Goal: Task Accomplishment & Management: Manage account settings

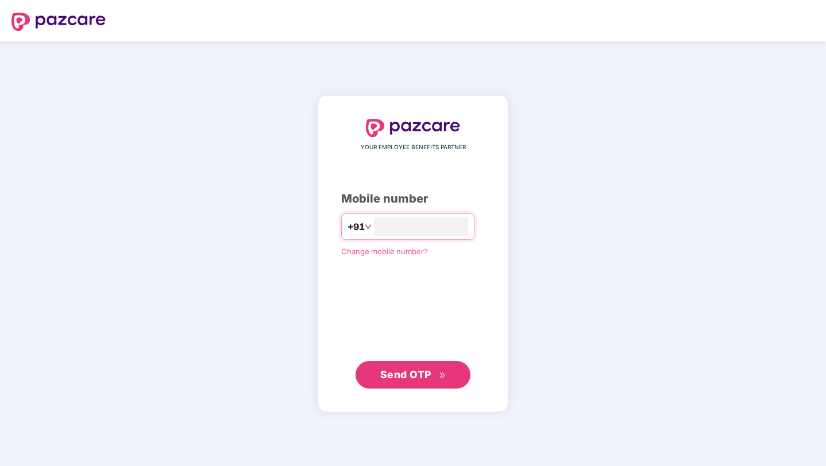
type input "**********"
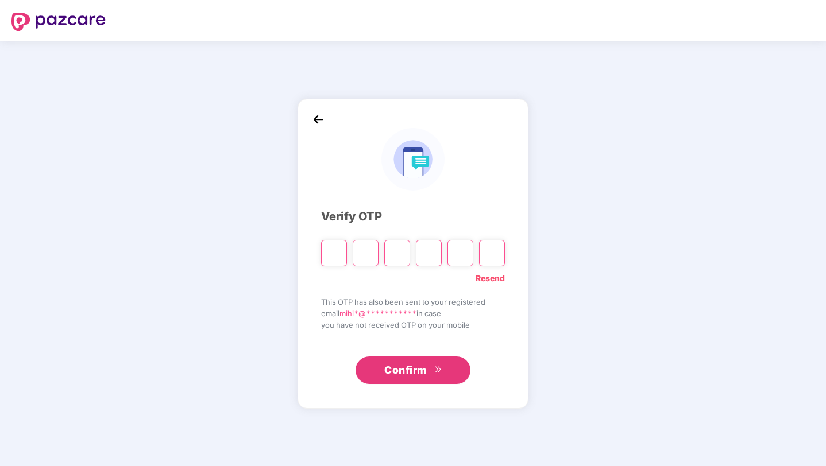
type input "*"
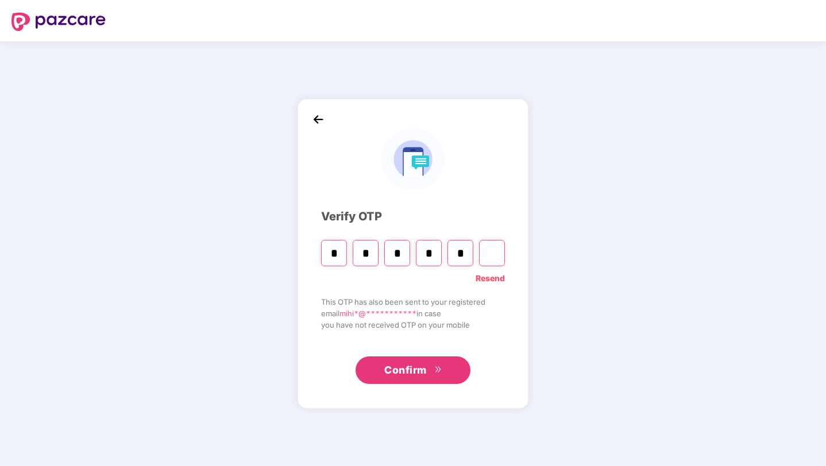
type input "*"
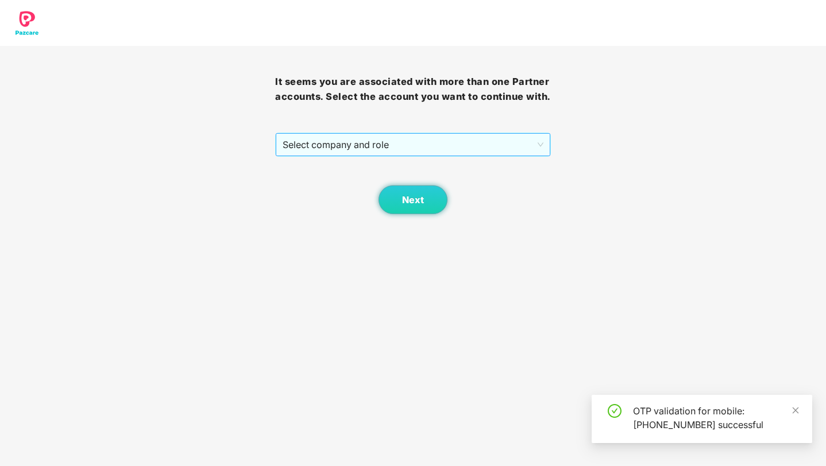
click at [381, 156] on span "Select company and role" at bounding box center [412, 145] width 260 height 22
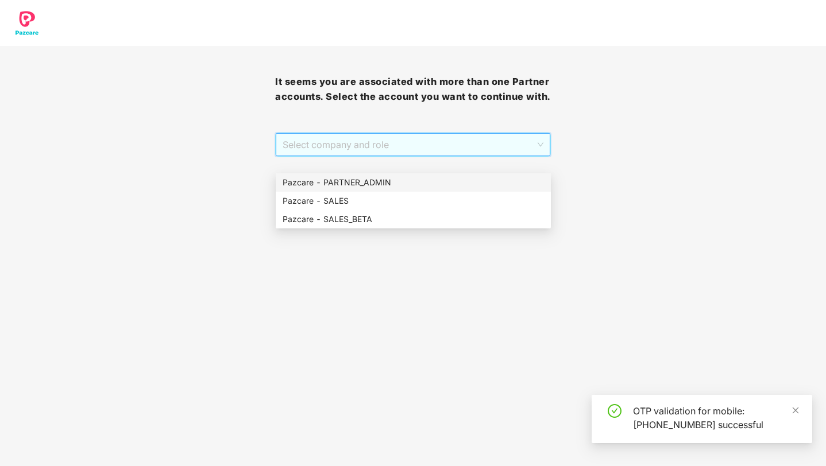
click at [378, 179] on div "Pazcare - PARTNER_ADMIN" at bounding box center [412, 182] width 261 height 13
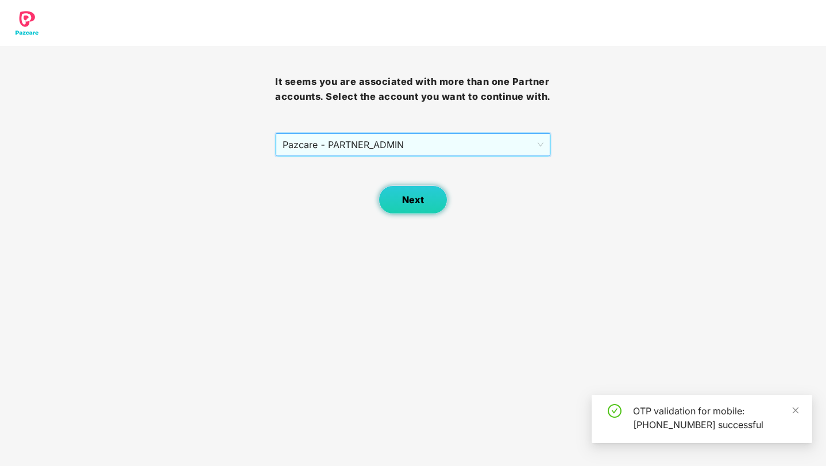
click at [404, 203] on button "Next" at bounding box center [412, 199] width 69 height 29
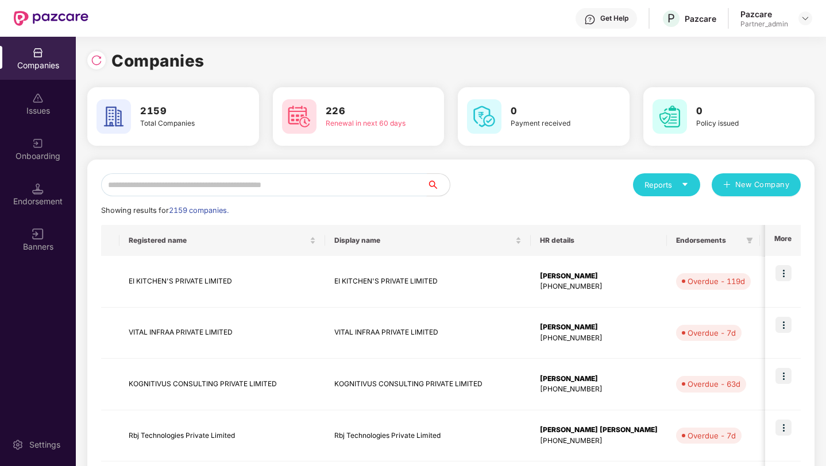
click at [322, 187] on input "text" at bounding box center [264, 184] width 326 height 23
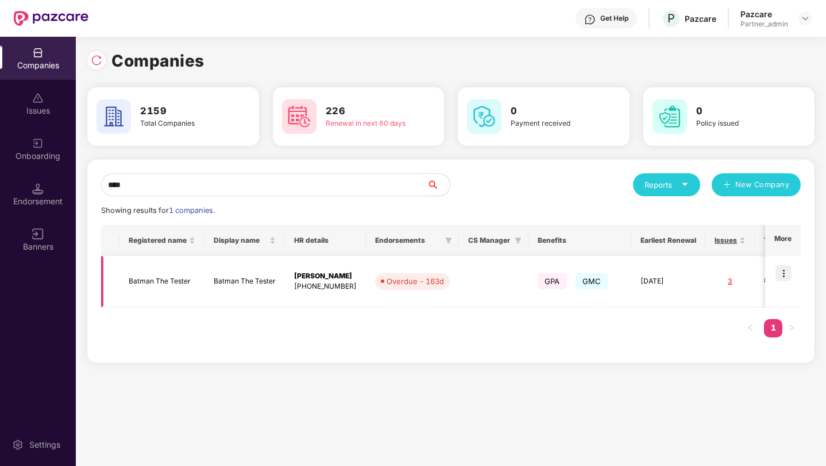
type input "****"
click at [790, 272] on img at bounding box center [783, 273] width 16 height 16
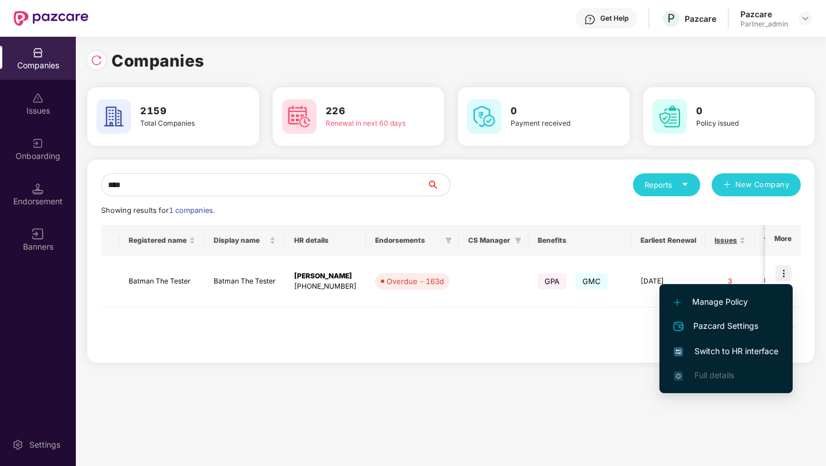
click at [704, 354] on span "Switch to HR interface" at bounding box center [725, 351] width 104 height 13
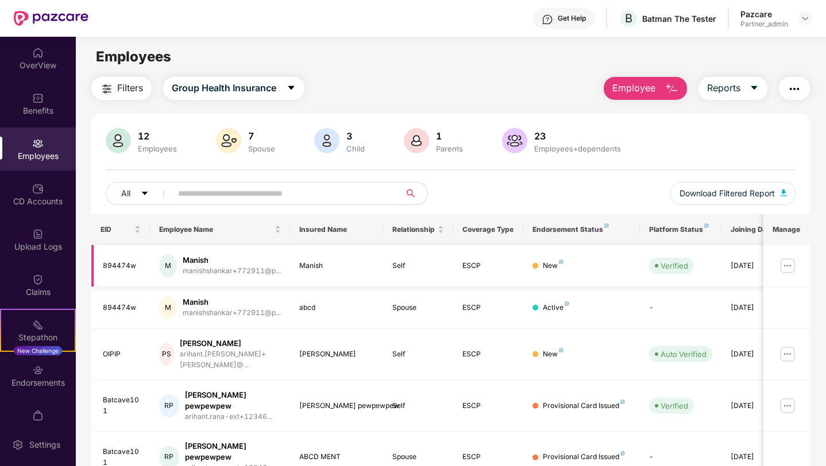
click at [778, 263] on img at bounding box center [787, 266] width 18 height 18
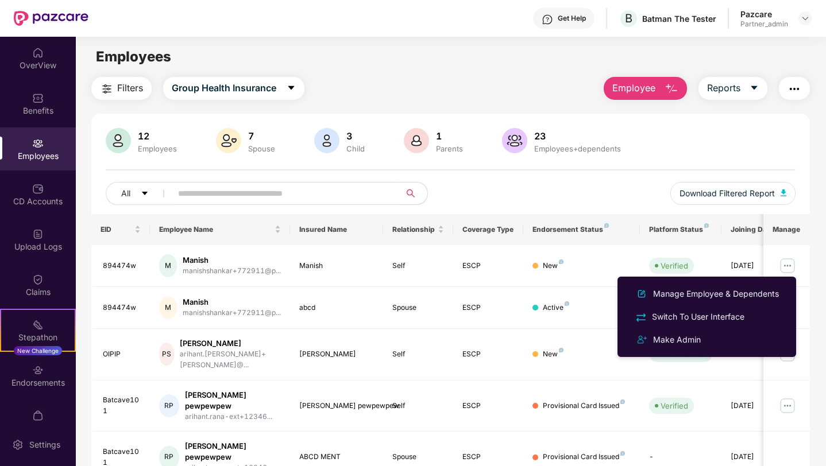
click at [652, 199] on div "All Download Filtered Report" at bounding box center [451, 198] width 690 height 32
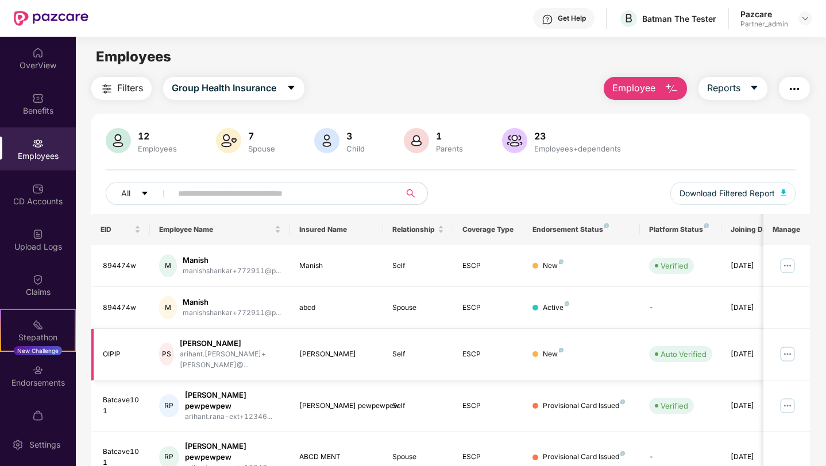
click at [783, 350] on img at bounding box center [787, 354] width 18 height 18
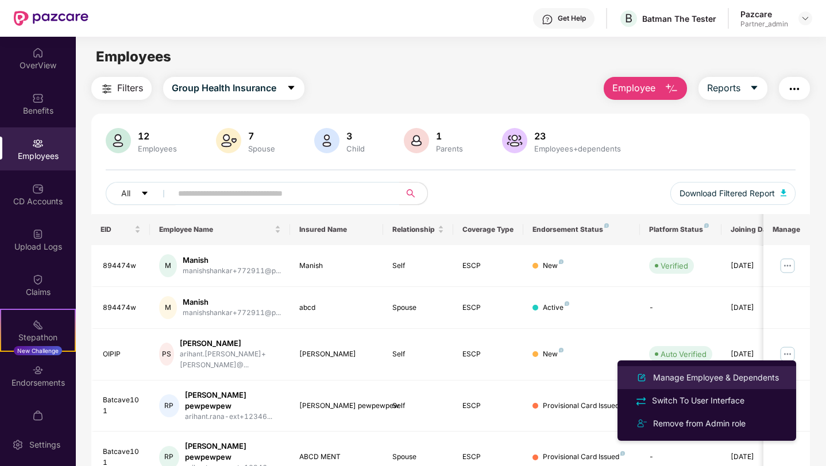
click at [683, 376] on div "Manage Employee & Dependents" at bounding box center [715, 377] width 130 height 13
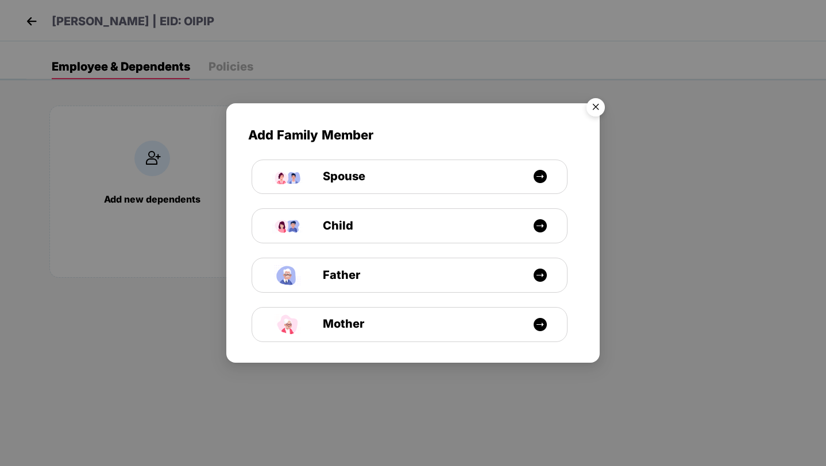
click at [592, 107] on img "Close" at bounding box center [595, 109] width 32 height 32
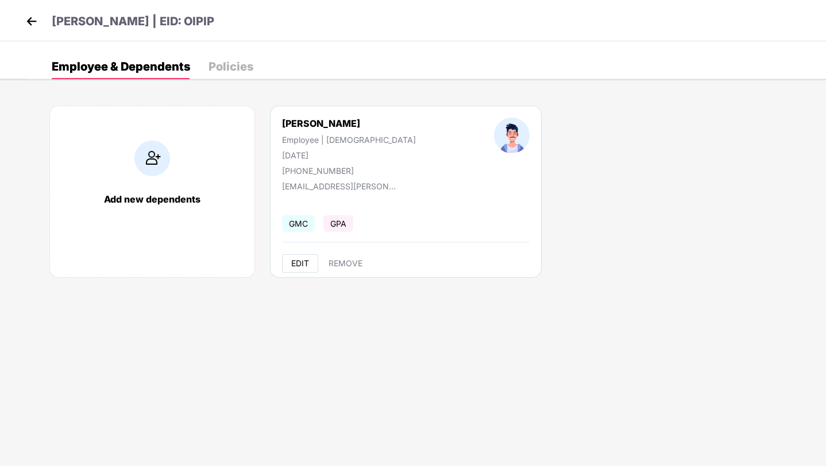
click at [302, 262] on span "EDIT" at bounding box center [300, 263] width 18 height 9
select select "****"
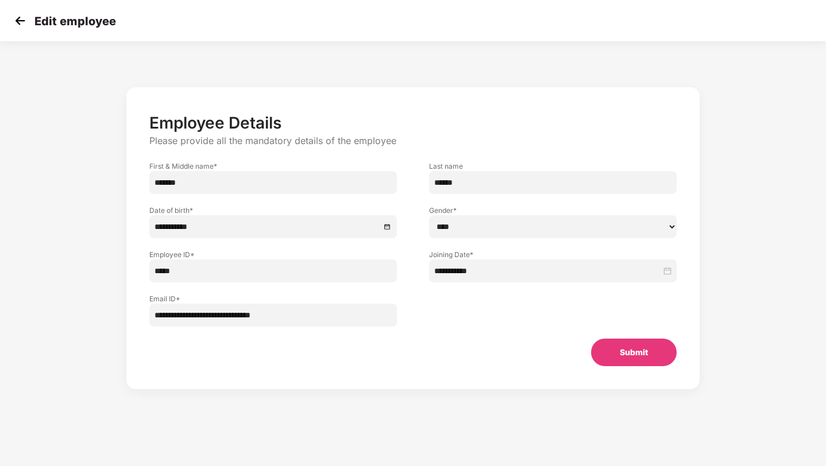
click at [16, 20] on img at bounding box center [19, 20] width 17 height 17
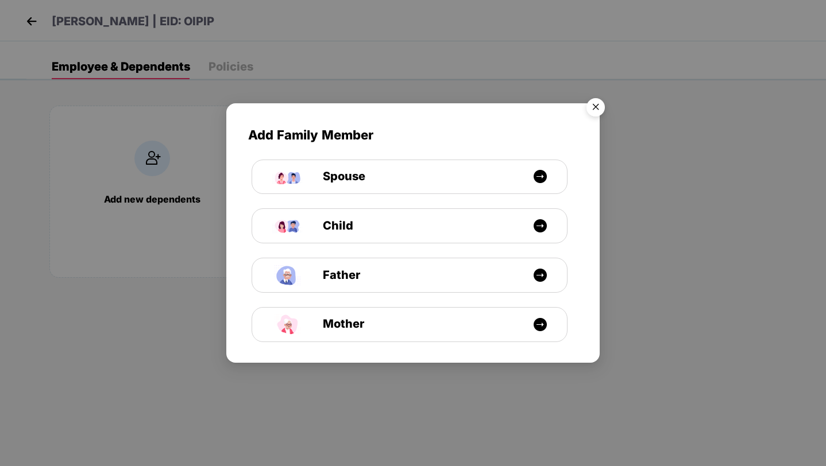
click at [591, 106] on img "Close" at bounding box center [595, 109] width 32 height 32
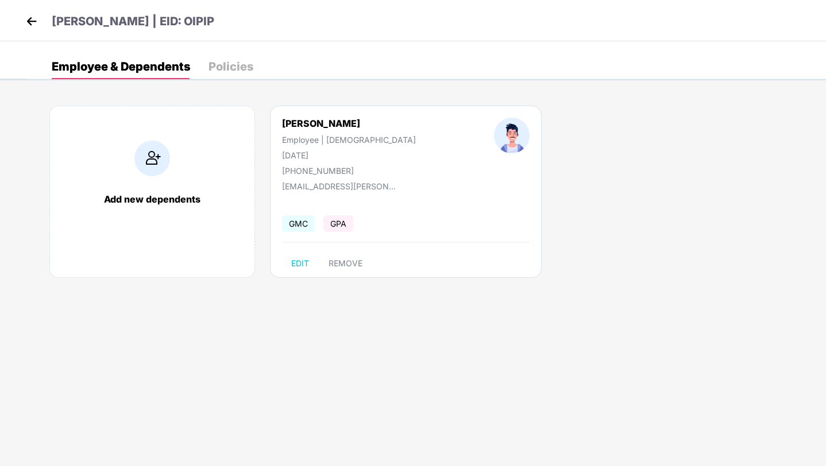
click at [28, 17] on img at bounding box center [31, 21] width 17 height 17
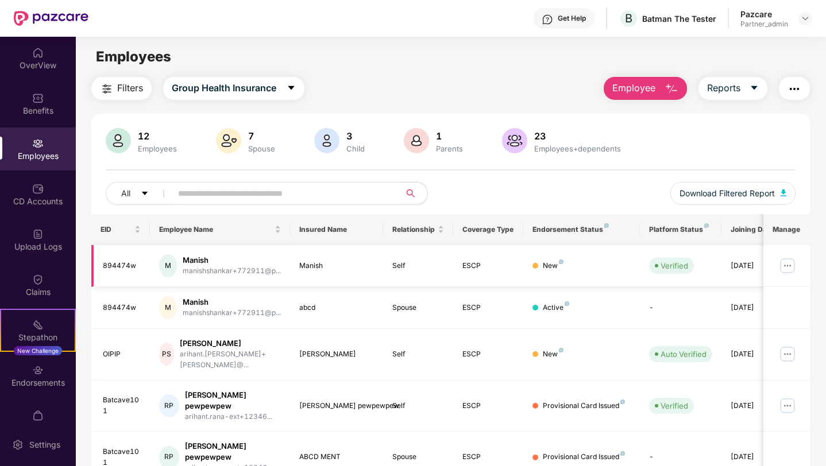
click at [781, 262] on img at bounding box center [787, 266] width 18 height 18
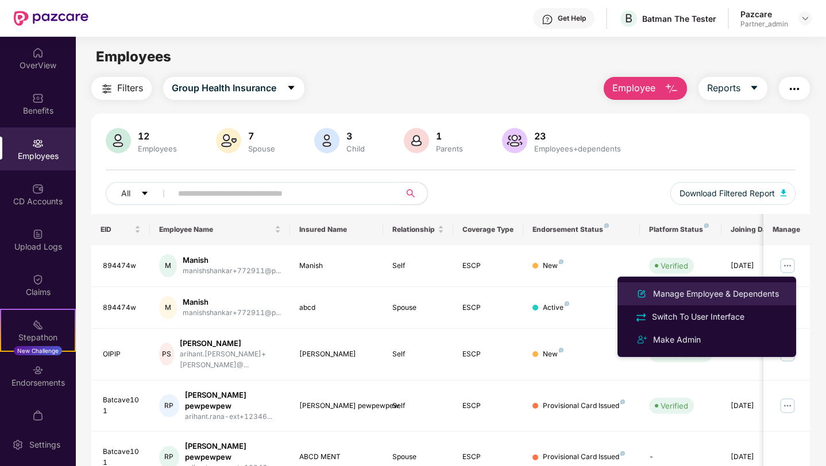
click at [703, 296] on div "Manage Employee & Dependents" at bounding box center [715, 294] width 130 height 13
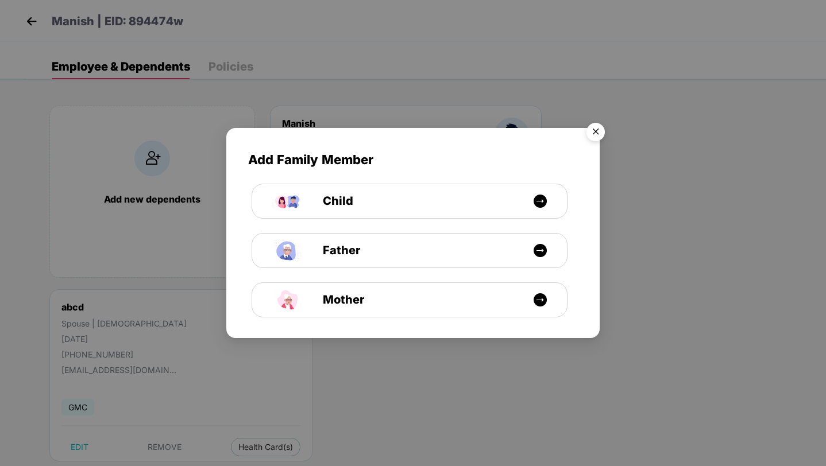
click at [595, 134] on img "Close" at bounding box center [595, 134] width 32 height 32
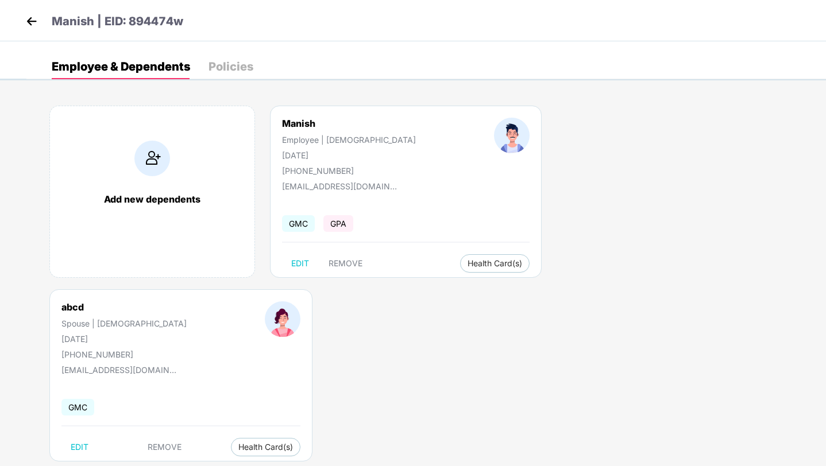
click at [31, 18] on img at bounding box center [31, 21] width 17 height 17
